Goal: Information Seeking & Learning: Learn about a topic

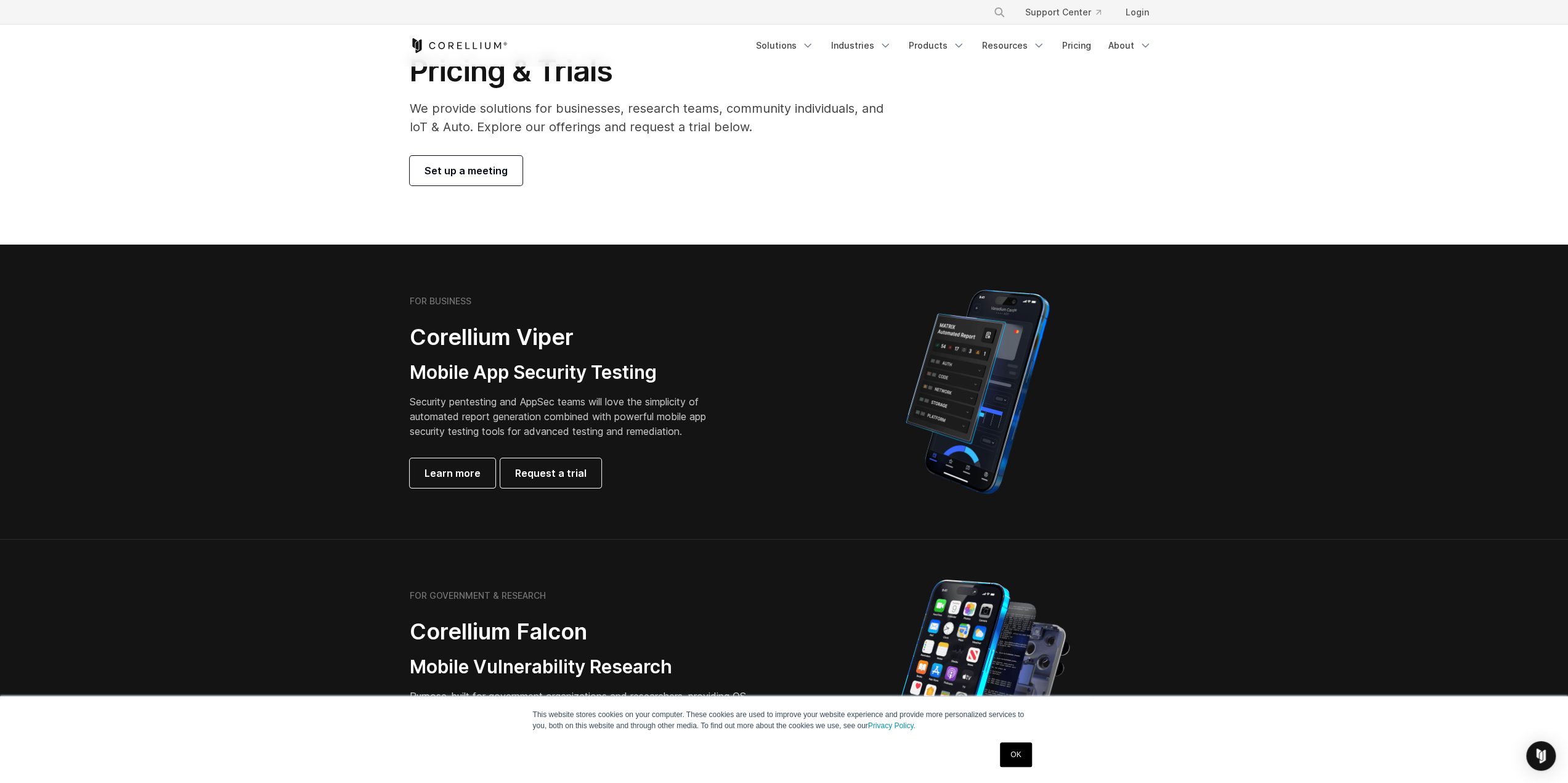
scroll to position [61, 0]
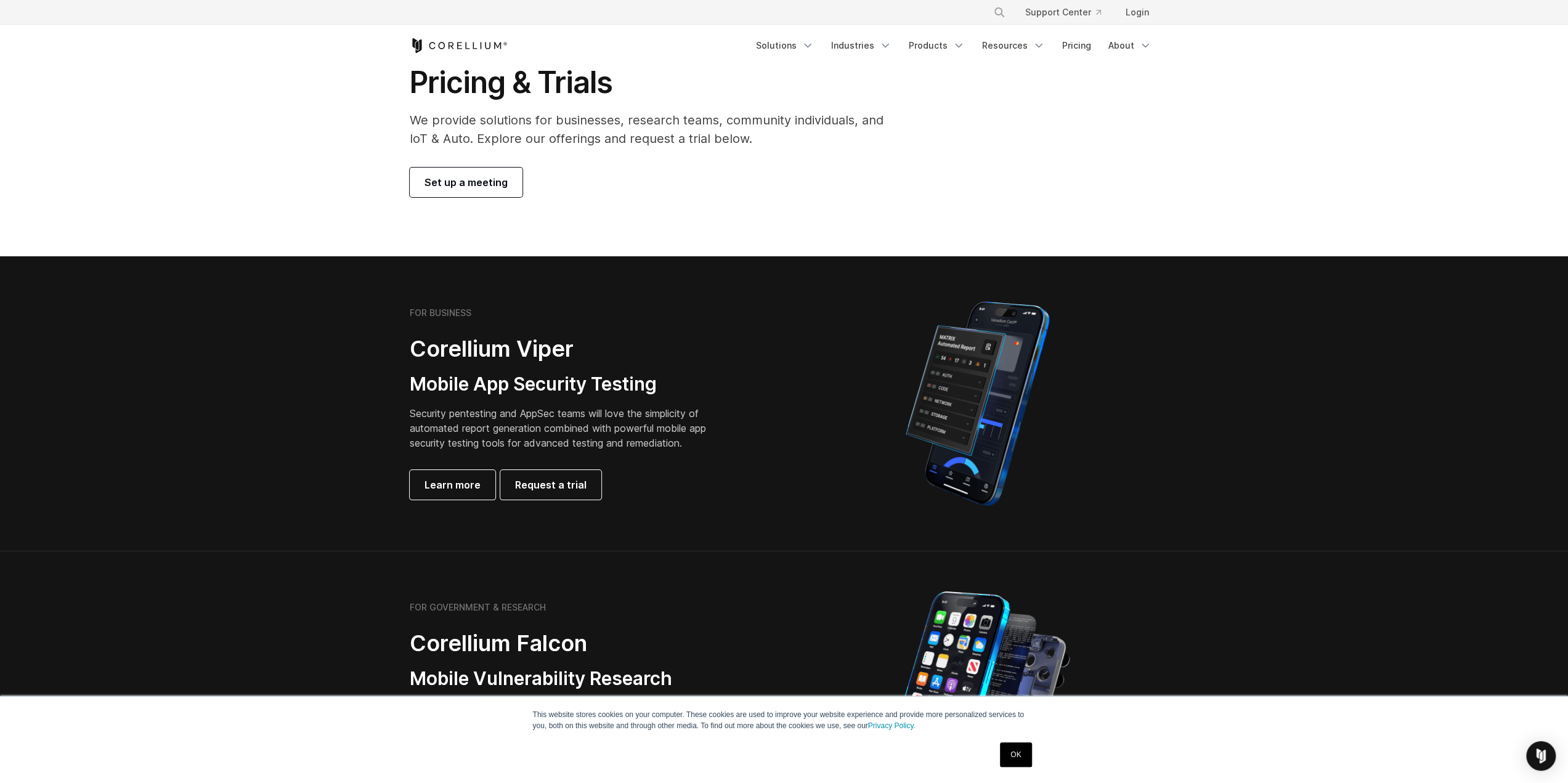
click at [519, 394] on h3 "Mobile App Security Testing" at bounding box center [567, 384] width 315 height 23
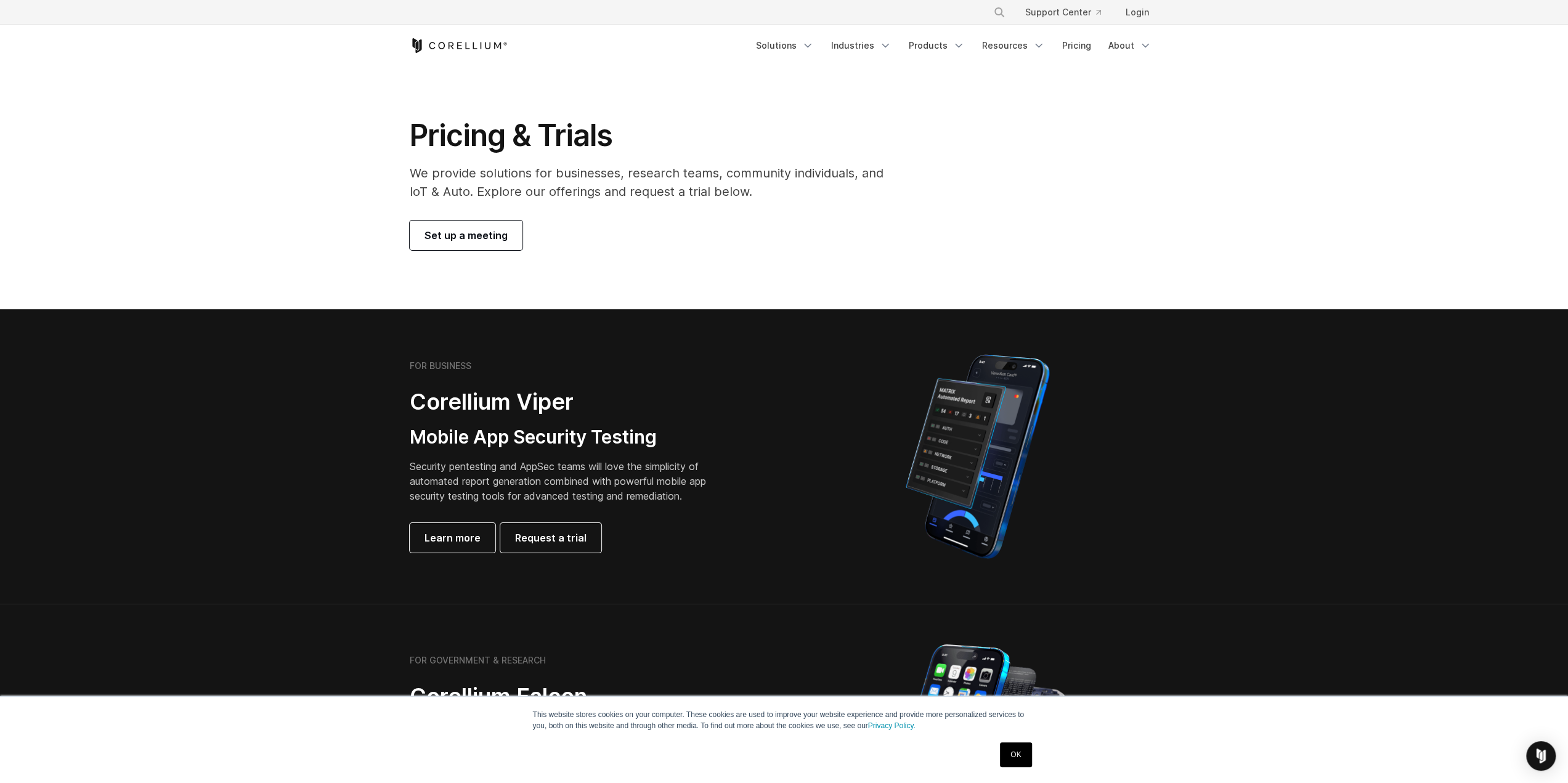
scroll to position [0, 0]
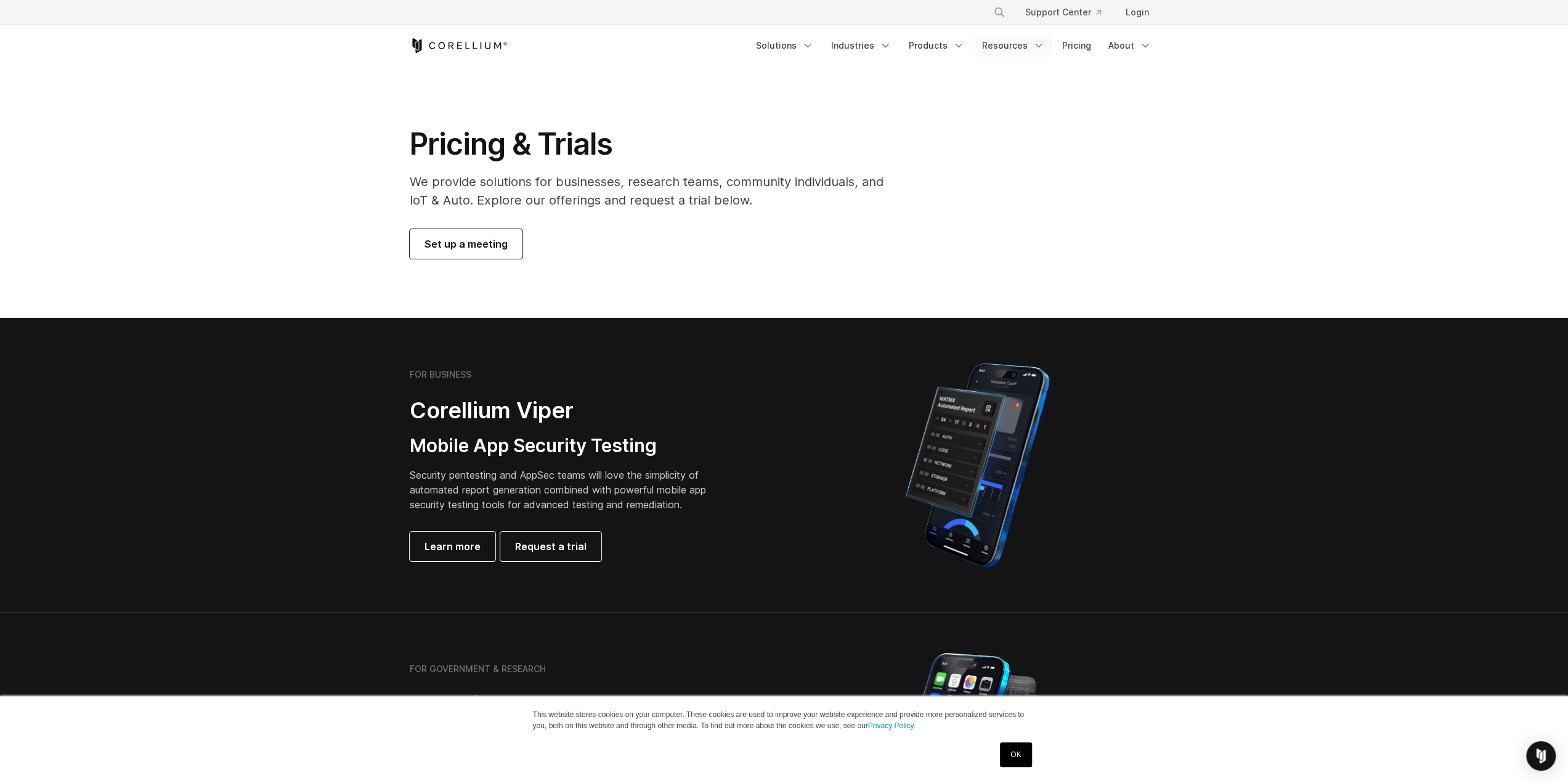
click at [1005, 48] on link "Resources" at bounding box center [1014, 46] width 78 height 22
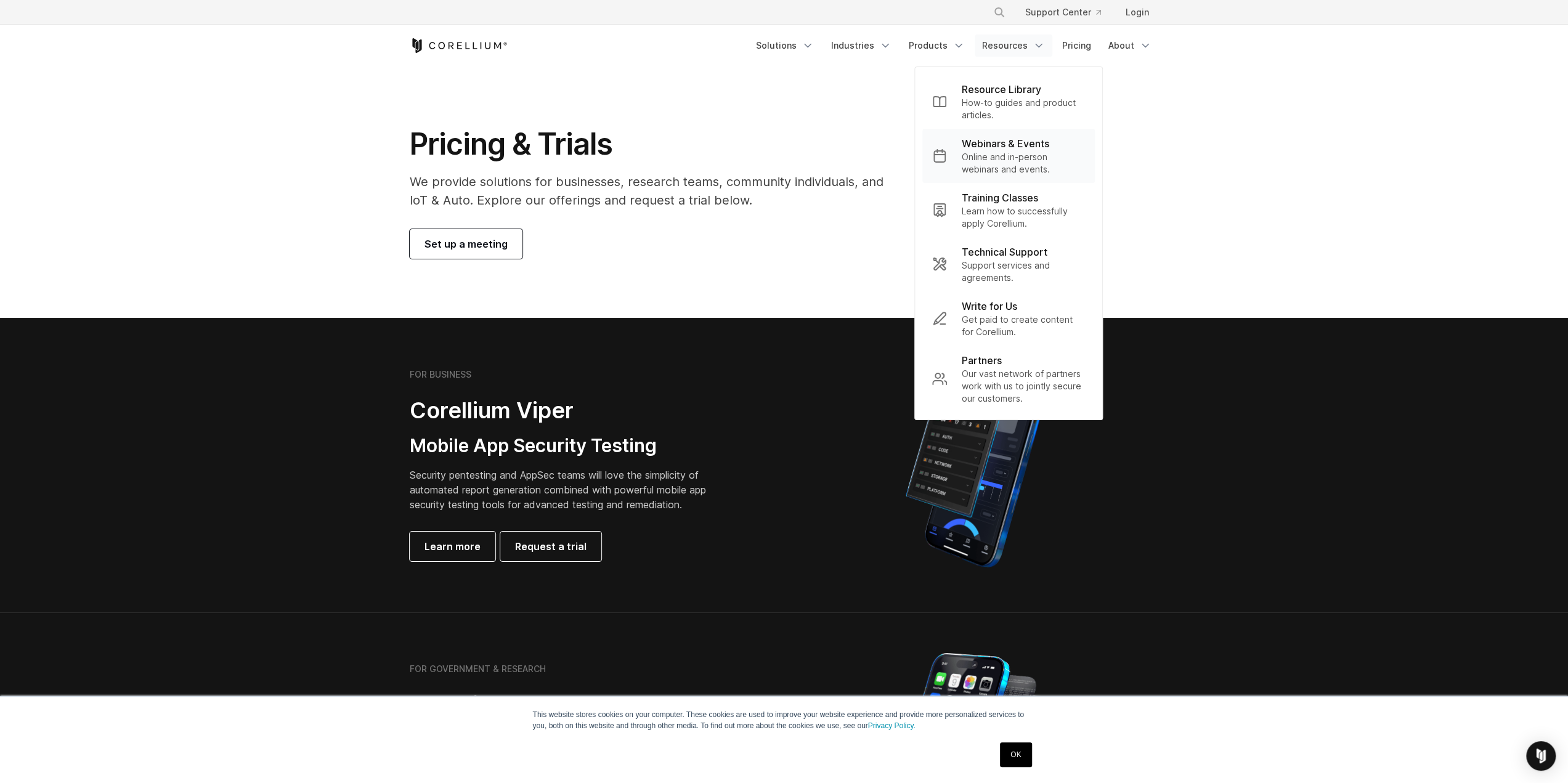
click at [1006, 145] on p "Webinars & Events" at bounding box center [1006, 144] width 88 height 15
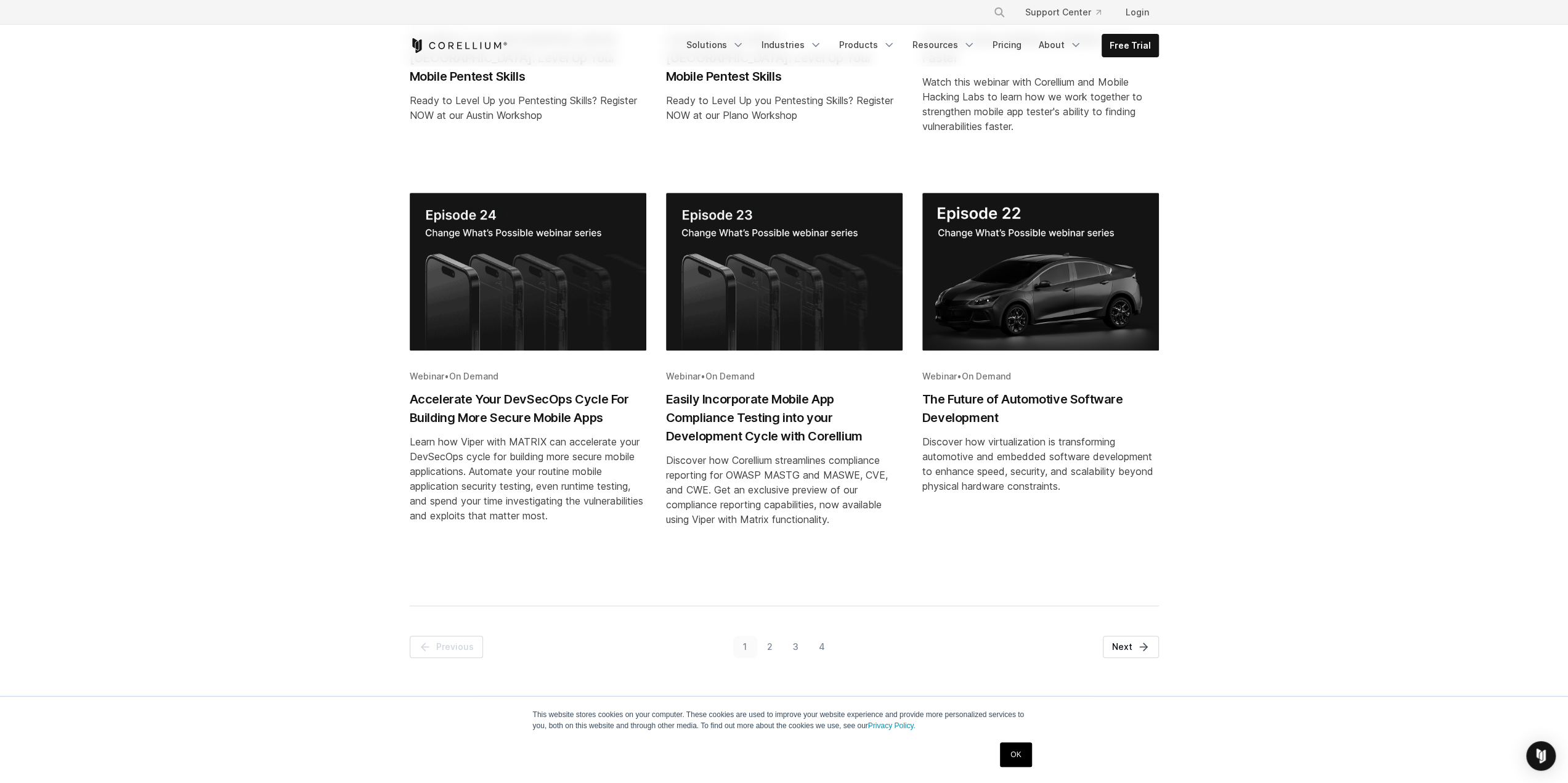
scroll to position [616, 0]
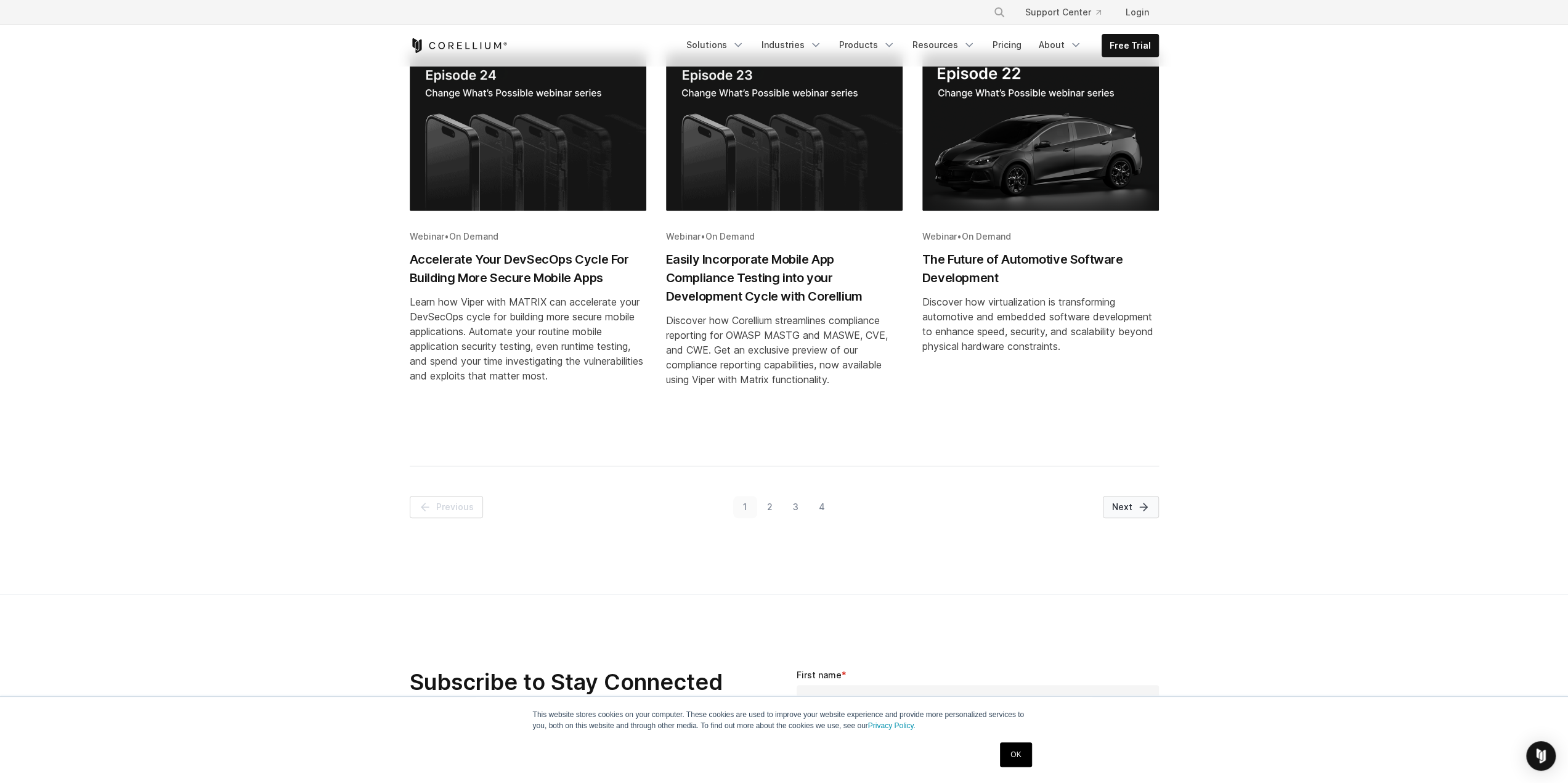
click at [1140, 501] on icon "Pagination" at bounding box center [1143, 507] width 12 height 12
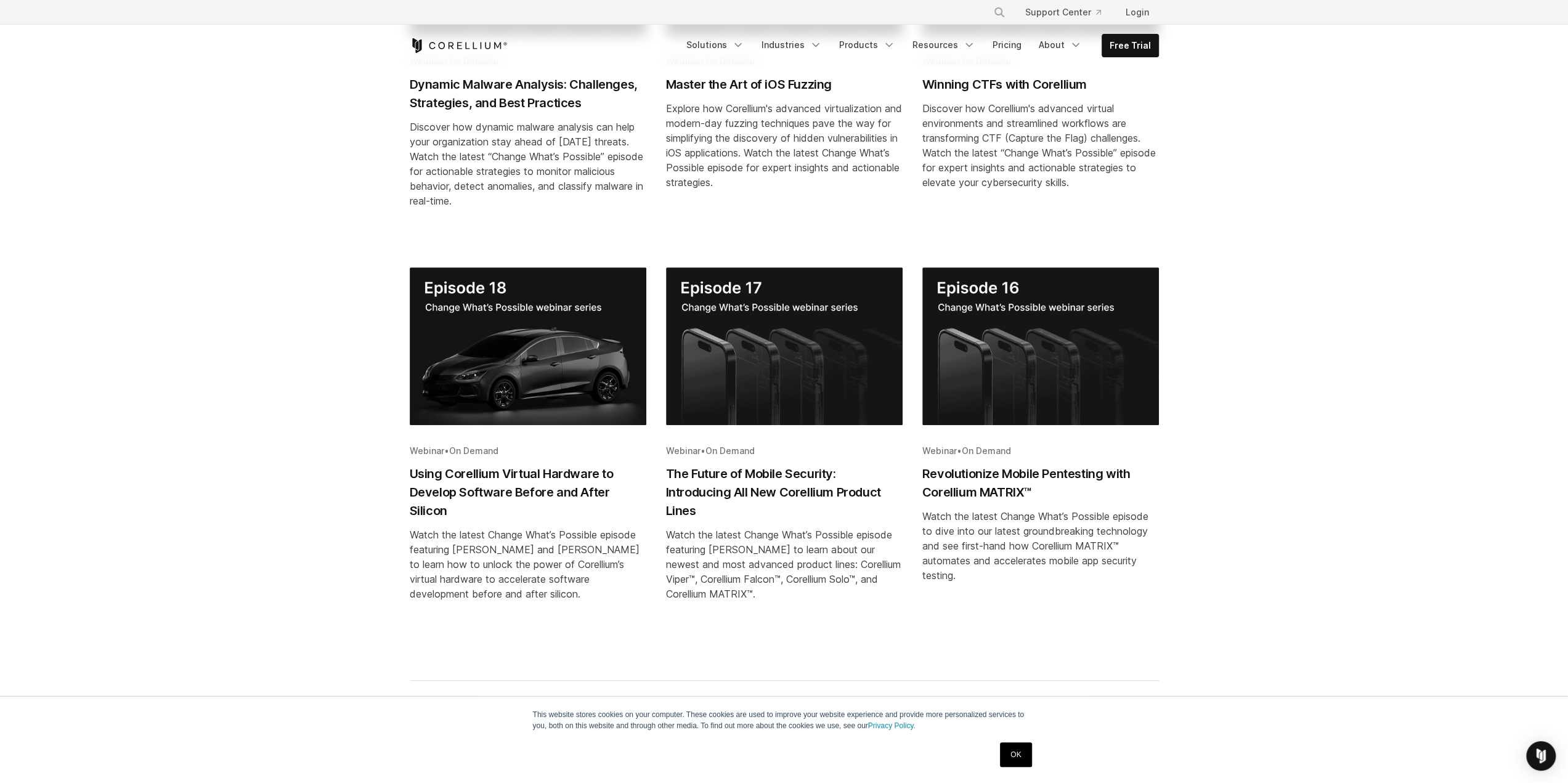
scroll to position [462, 0]
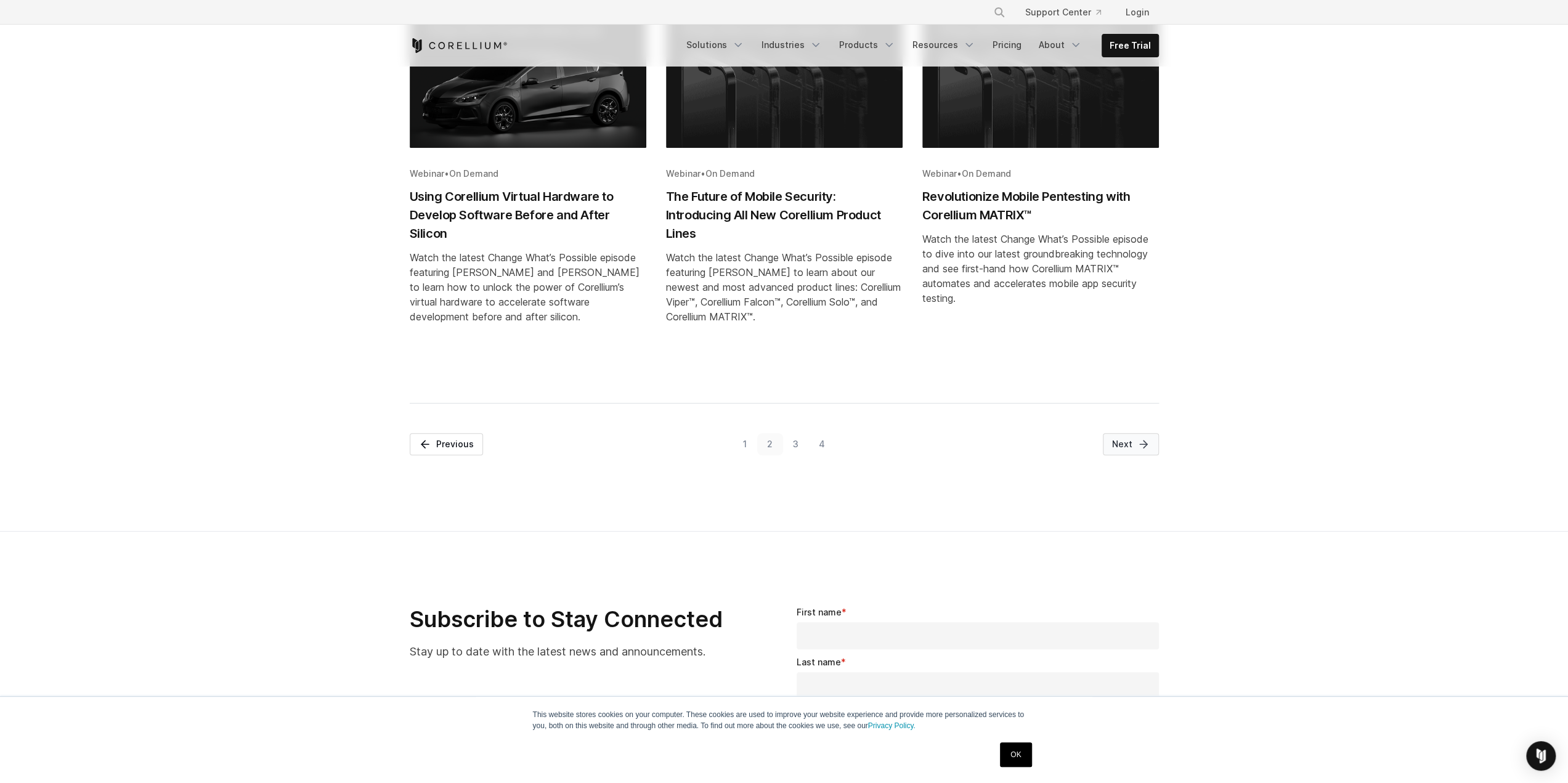
click at [1107, 443] on link "Next" at bounding box center [1131, 445] width 56 height 22
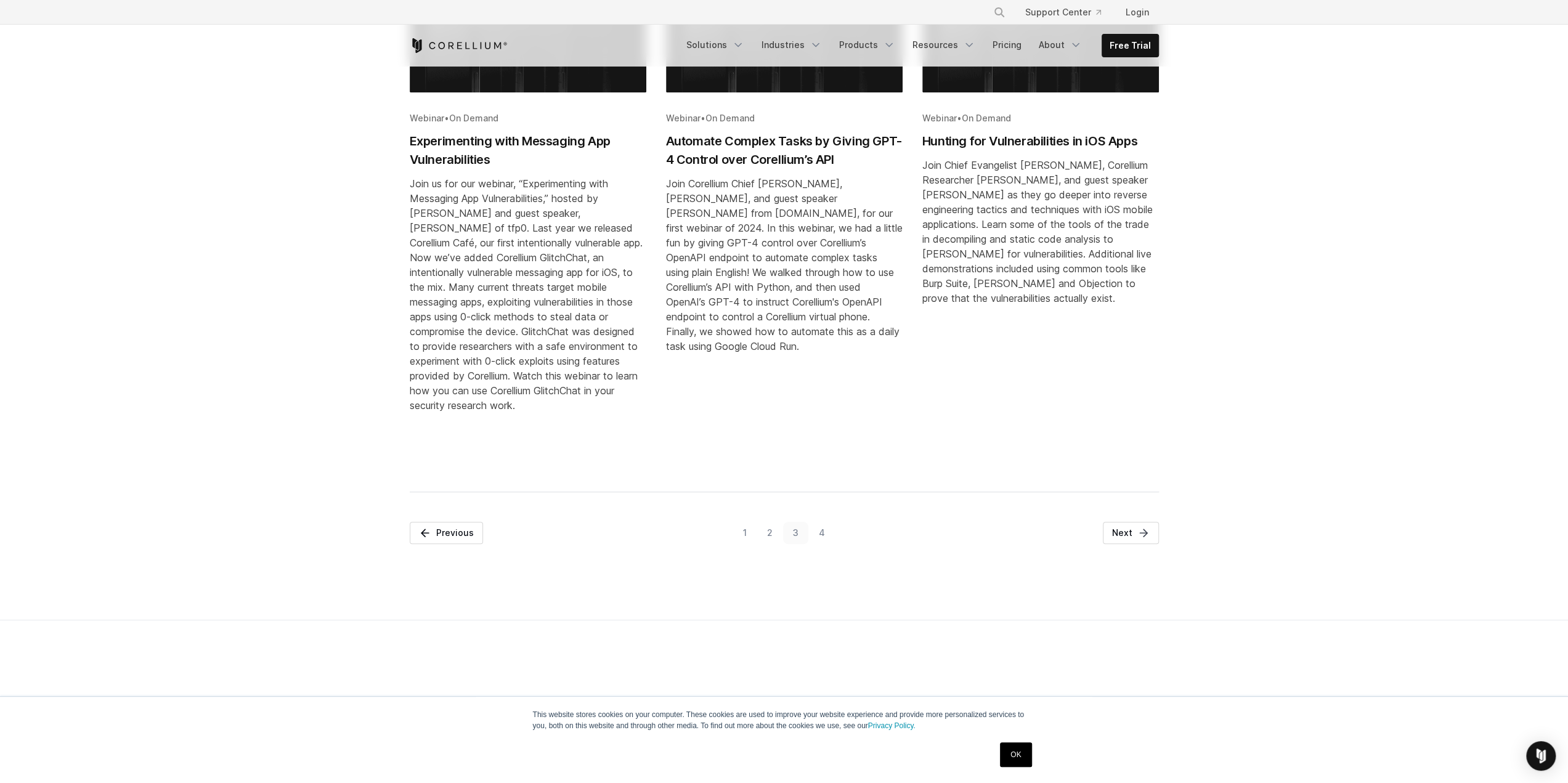
scroll to position [832, 0]
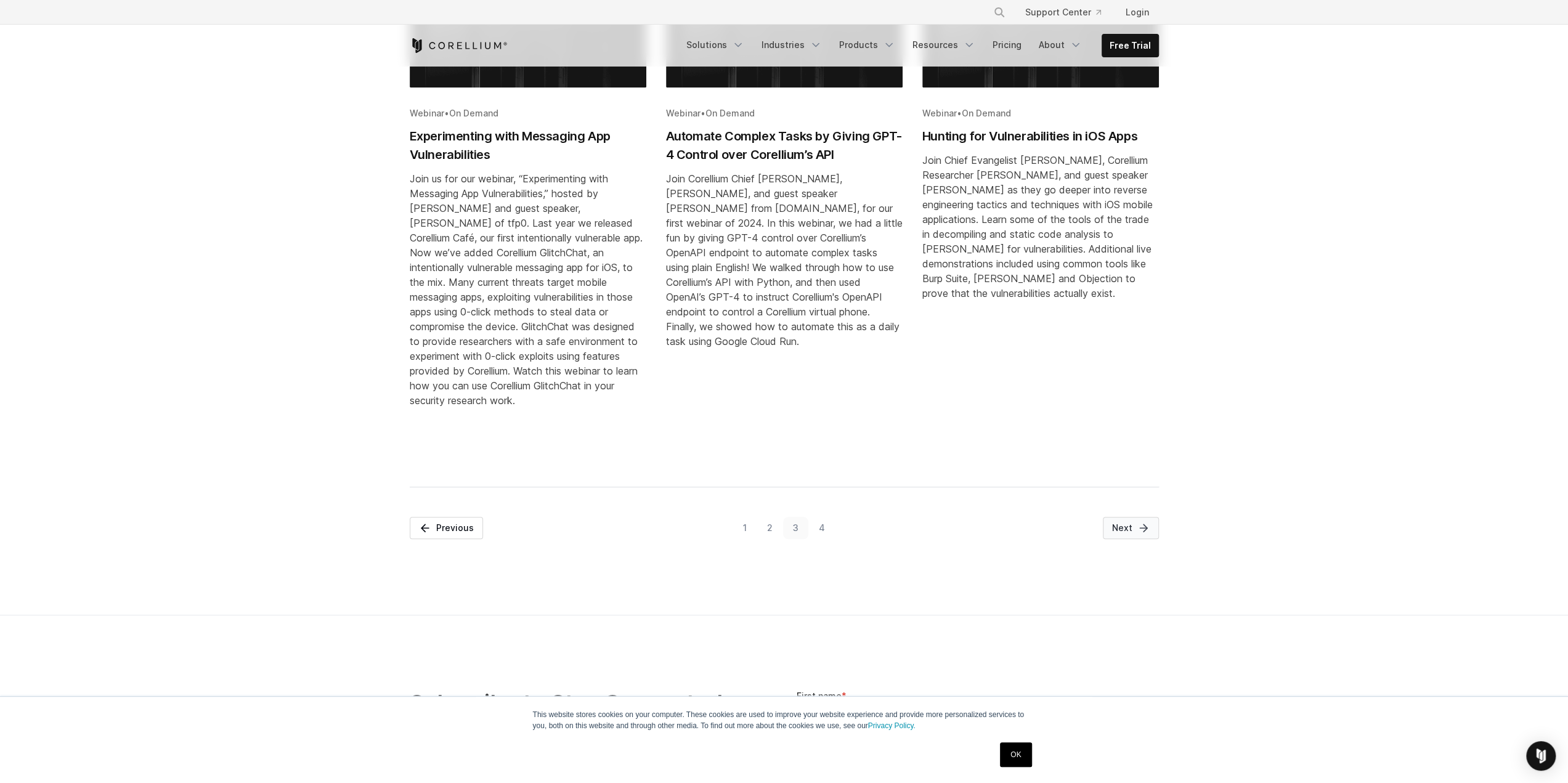
click at [1126, 533] on span "Next" at bounding box center [1122, 528] width 20 height 12
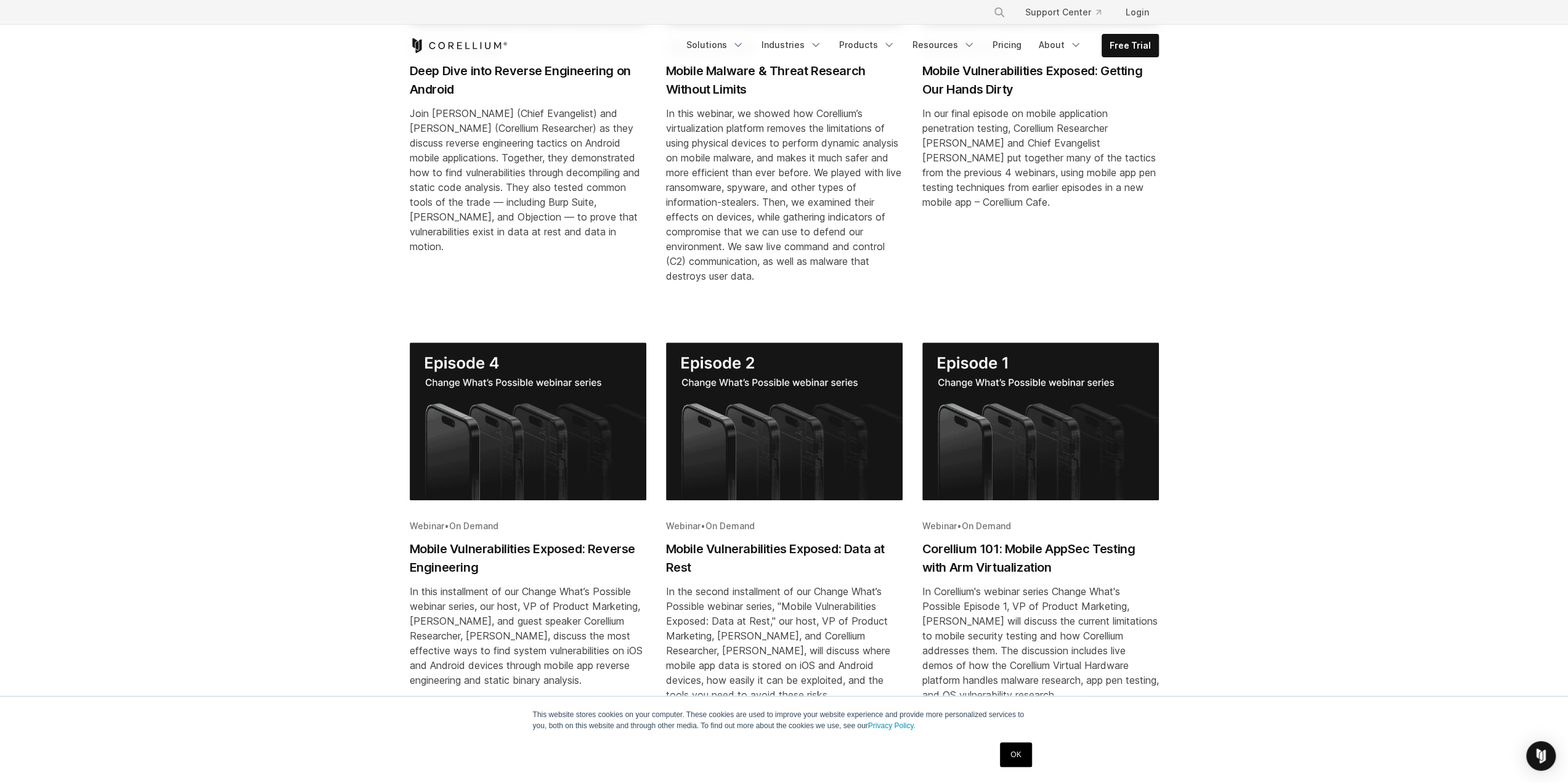
scroll to position [216, 0]
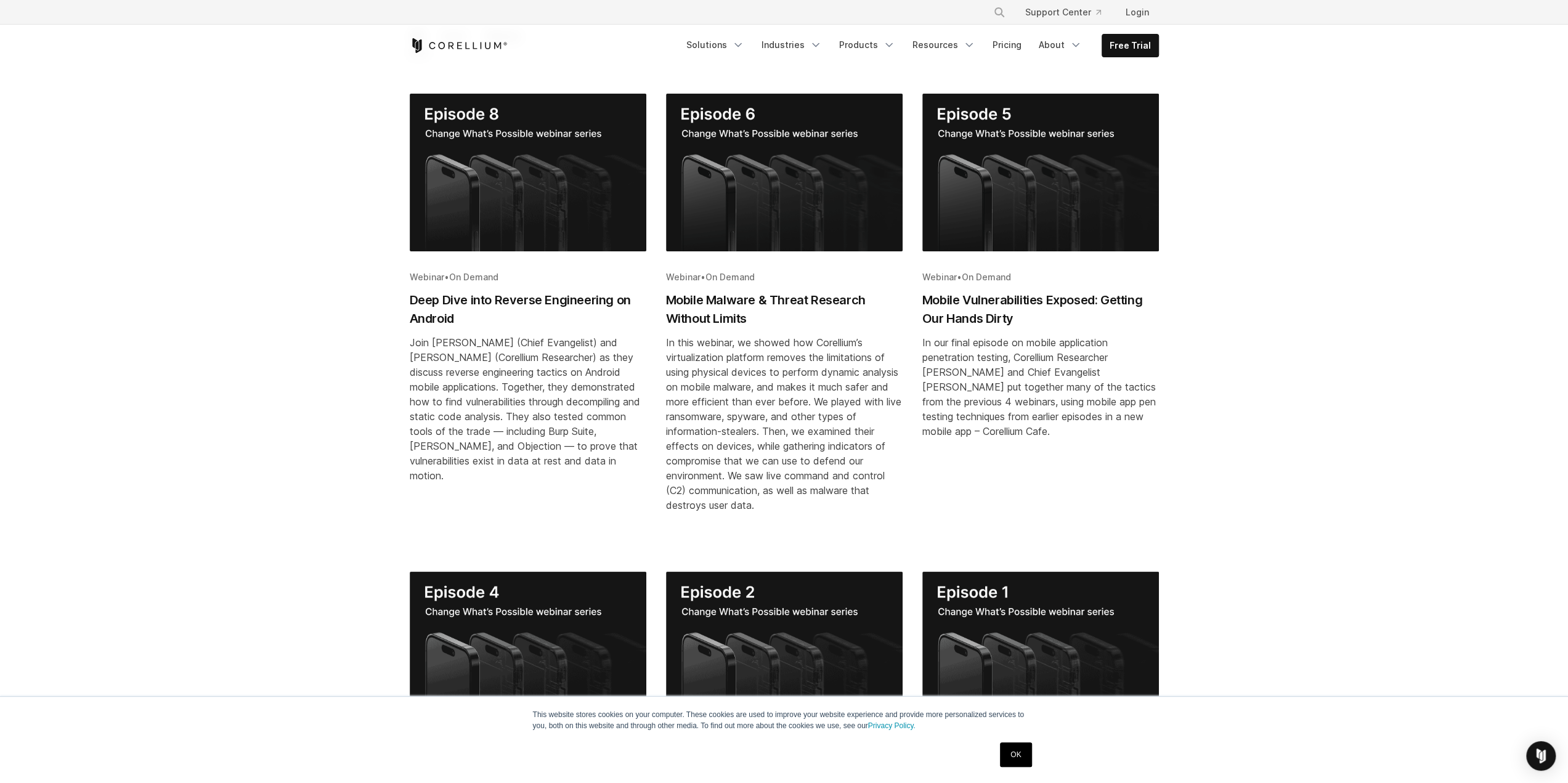
click at [583, 292] on h2 "Deep Dive into Reverse Engineering on Android" at bounding box center [528, 308] width 237 height 37
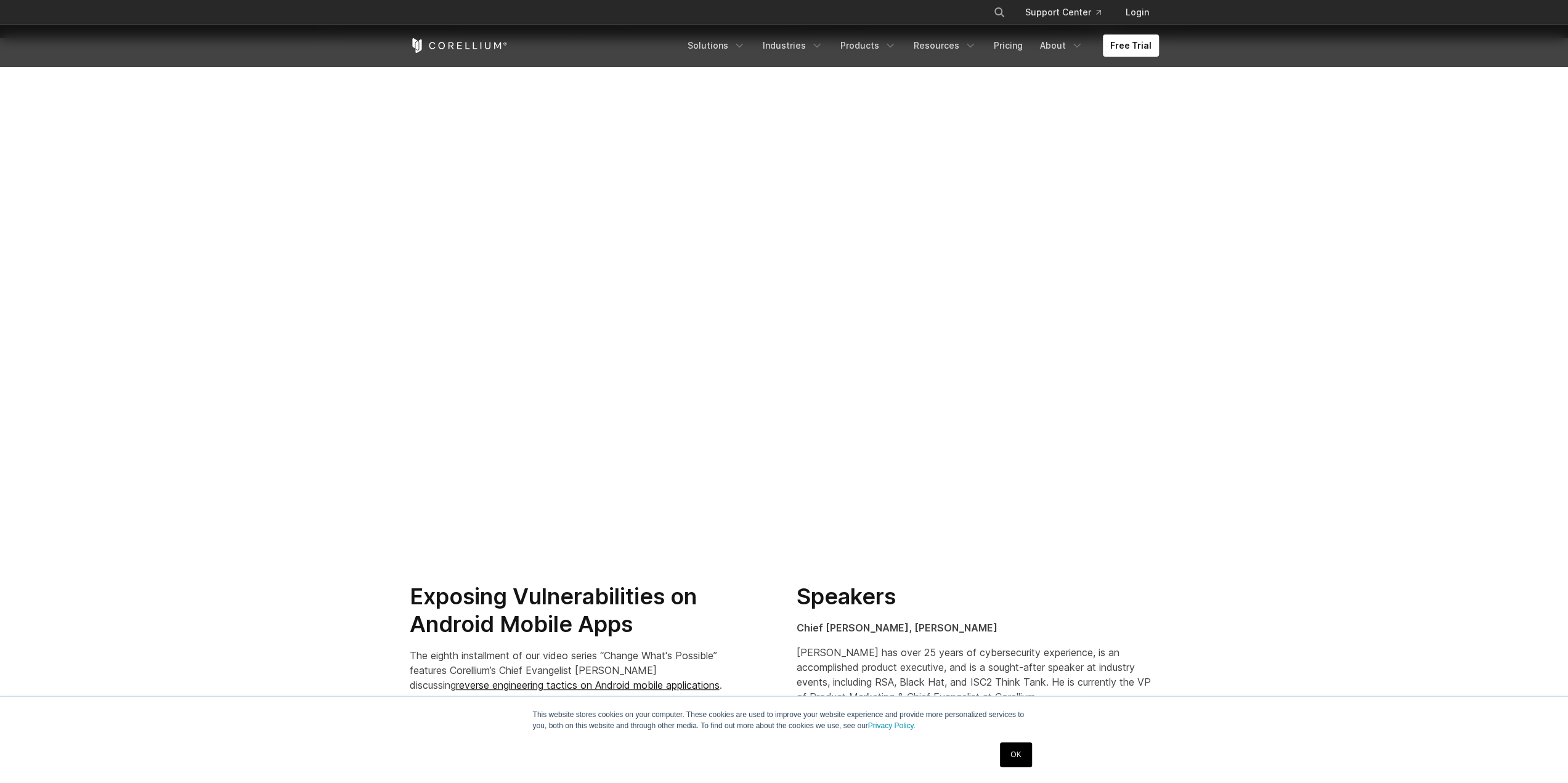
scroll to position [246, 0]
